Goal: Download file/media

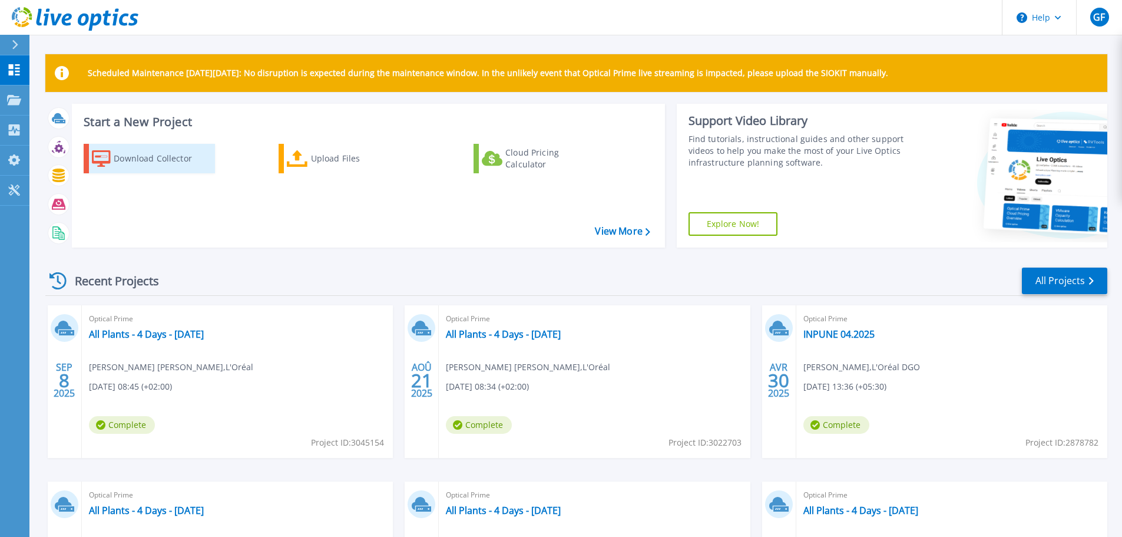
click at [165, 163] on div "Download Collector" at bounding box center [161, 159] width 94 height 24
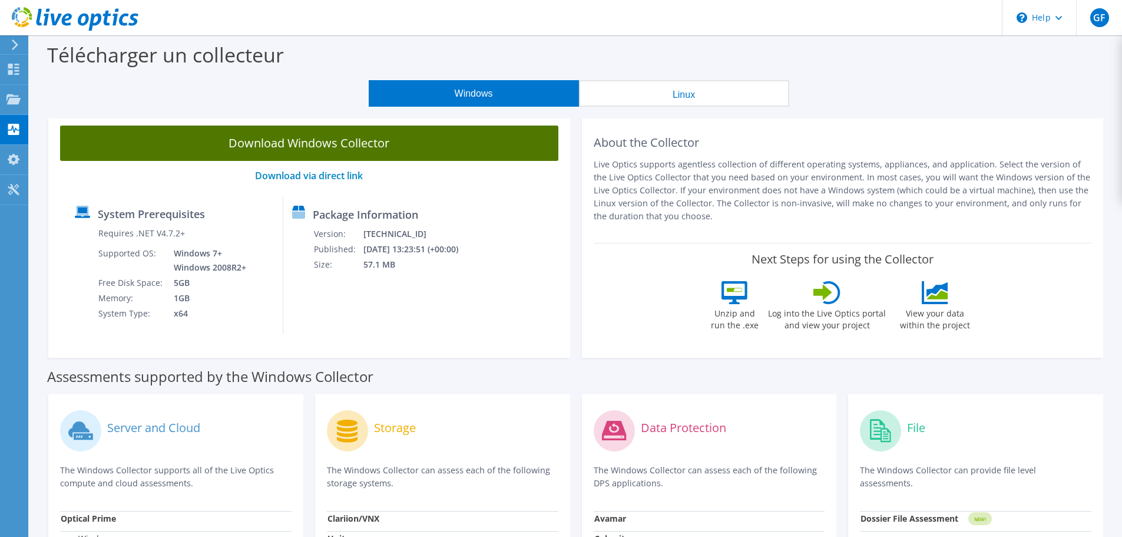
click at [320, 151] on link "Download Windows Collector" at bounding box center [309, 142] width 498 height 35
